Goal: Task Accomplishment & Management: Complete application form

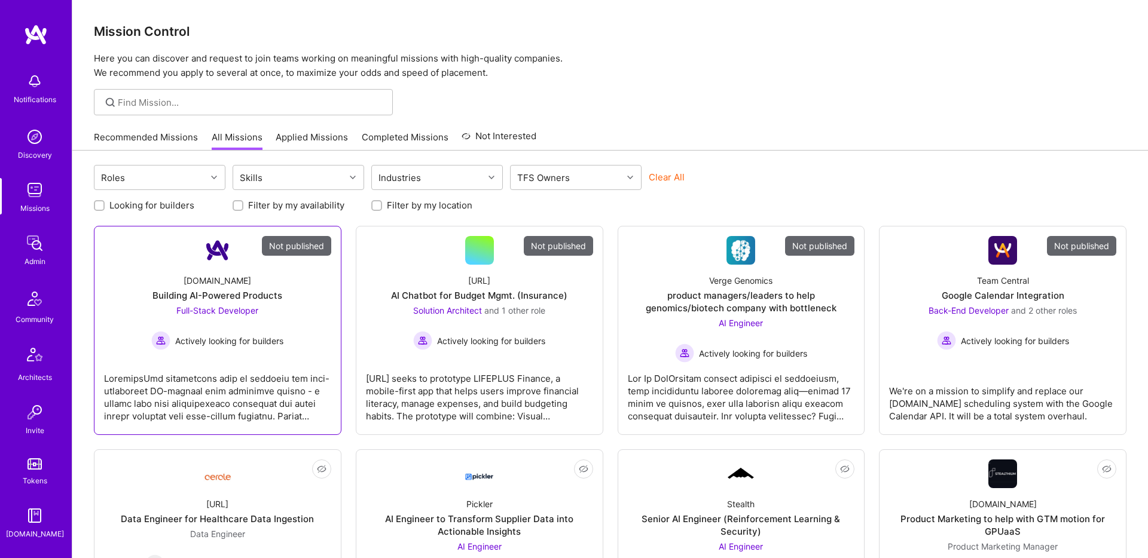
click at [234, 275] on div "[DOMAIN_NAME] Building AI-Powered Products Full-Stack Developer Actively lookin…" at bounding box center [217, 307] width 227 height 85
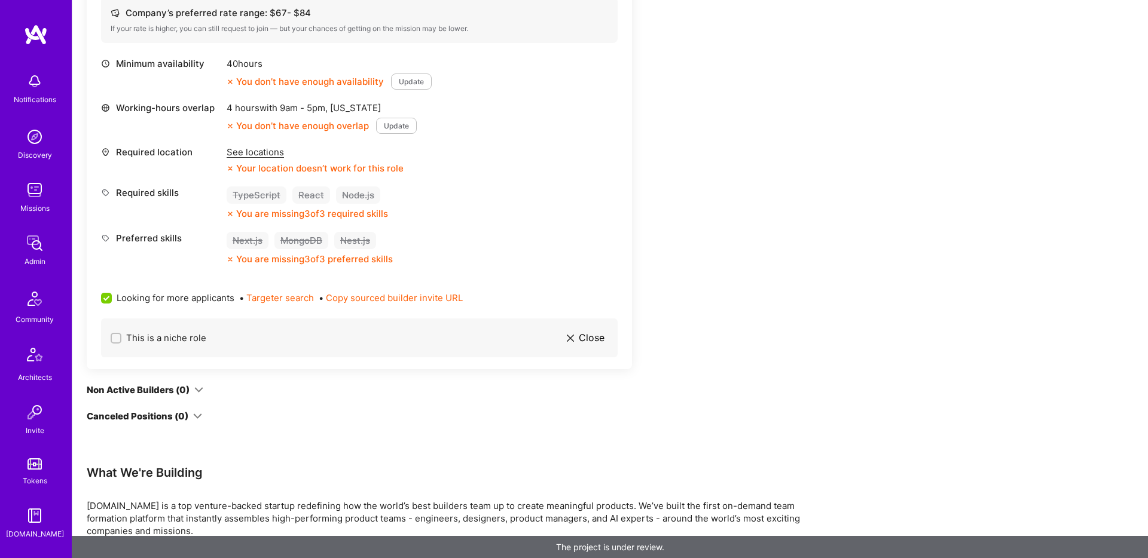
scroll to position [566, 0]
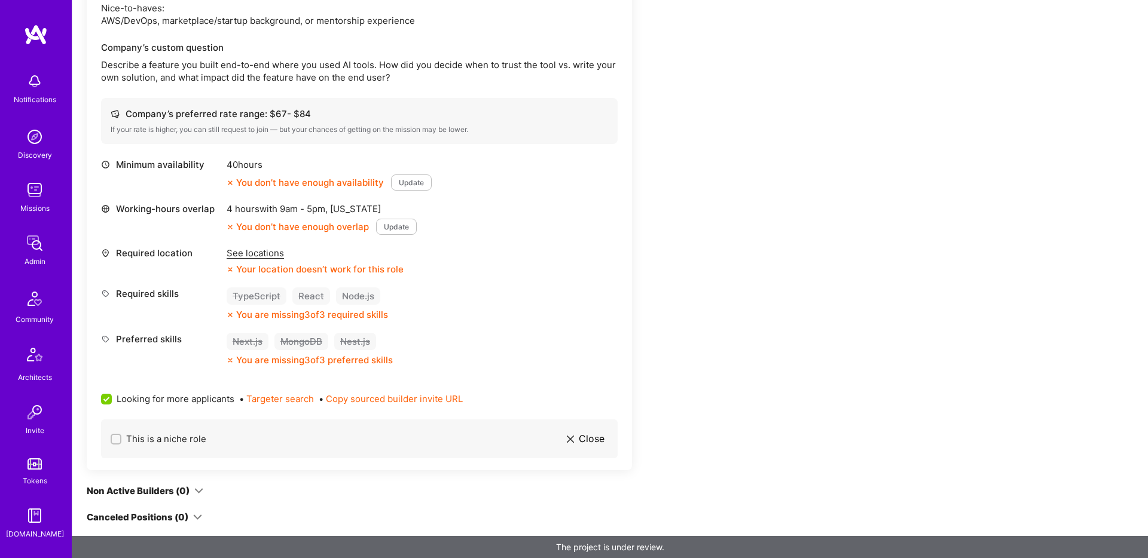
click at [284, 331] on div "Minimum availability 40 hours You don’t have enough availability Update Working…" at bounding box center [359, 262] width 516 height 208
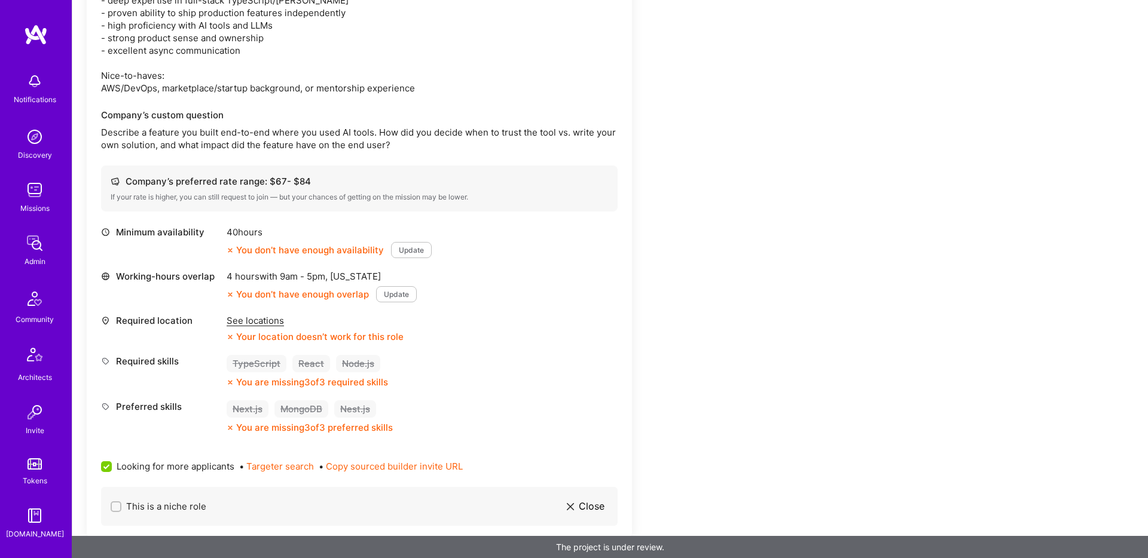
click at [284, 331] on div "Your location doesn’t work for this role" at bounding box center [315, 337] width 177 height 13
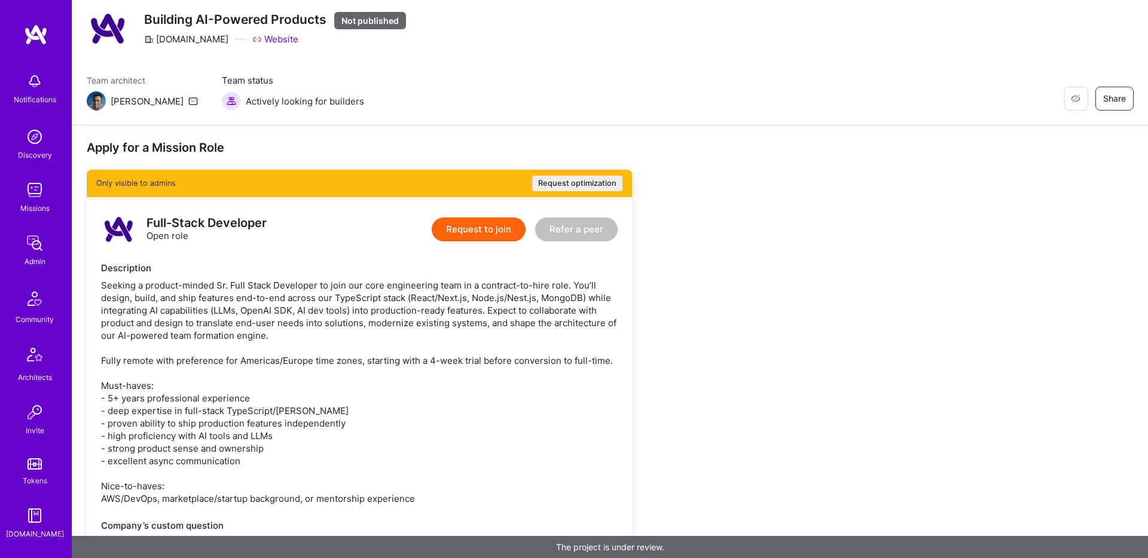
scroll to position [0, 0]
